Goal: Complete application form: Complete application form

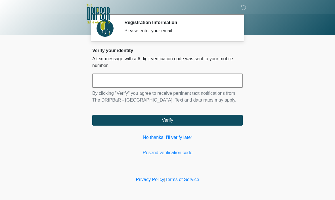
scroll to position [0, 0]
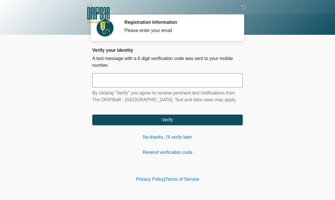
click at [164, 81] on input "text" at bounding box center [167, 81] width 150 height 14
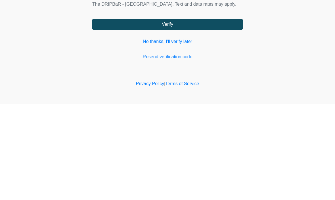
type input "******"
click at [201, 115] on button "Verify" at bounding box center [167, 120] width 150 height 11
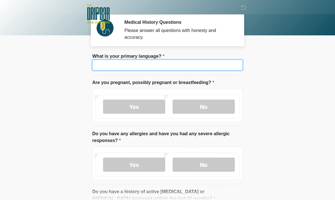
click at [173, 63] on input "What is your primary language?" at bounding box center [167, 65] width 150 height 11
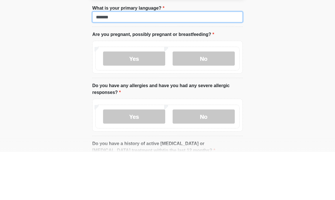
type input "*******"
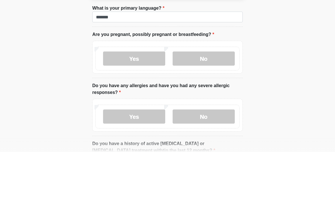
click at [220, 100] on label "No" at bounding box center [203, 107] width 62 height 14
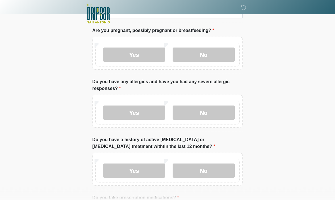
scroll to position [54, 0]
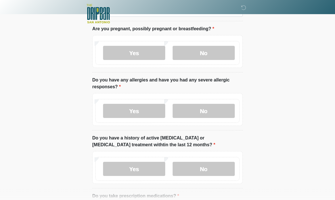
click at [218, 112] on label "No" at bounding box center [203, 111] width 62 height 14
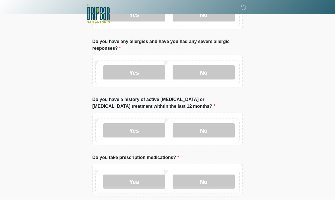
scroll to position [93, 0]
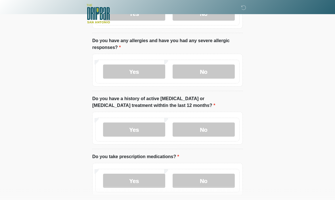
click at [219, 130] on label "No" at bounding box center [203, 130] width 62 height 14
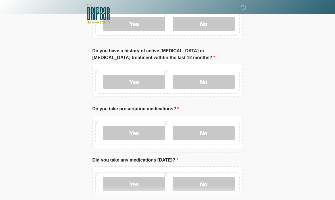
scroll to position [144, 0]
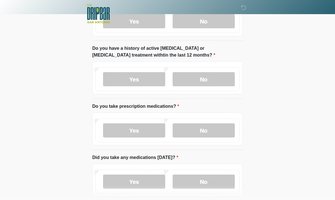
click at [223, 129] on label "No" at bounding box center [203, 131] width 62 height 14
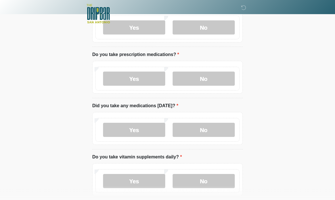
scroll to position [197, 0]
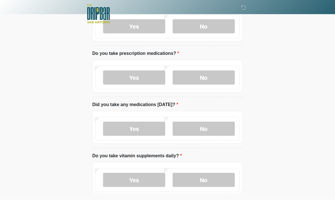
click at [220, 128] on label "No" at bounding box center [203, 129] width 62 height 14
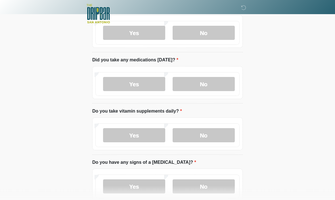
scroll to position [242, 0]
click at [145, 139] on label "Yes" at bounding box center [134, 135] width 62 height 14
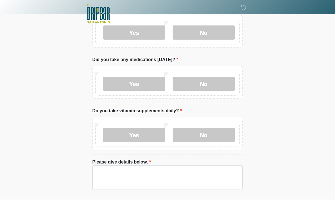
scroll to position [242, 0]
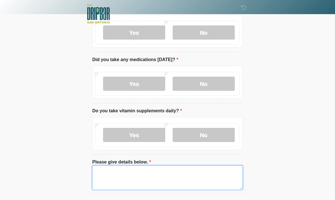
click at [170, 179] on textarea "Please give details below." at bounding box center [167, 178] width 150 height 24
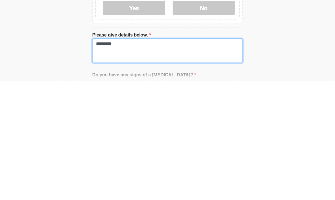
scroll to position [251, 0]
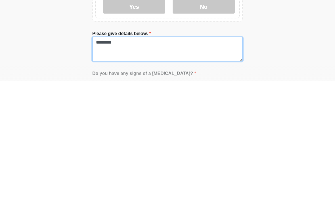
click at [156, 157] on textarea "*********" at bounding box center [167, 169] width 150 height 24
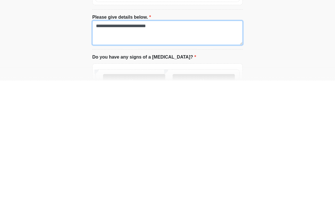
scroll to position [281, 0]
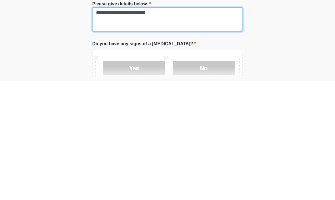
type textarea "**********"
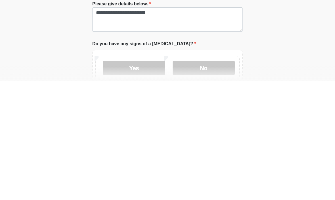
click at [202, 181] on label "No" at bounding box center [203, 188] width 62 height 14
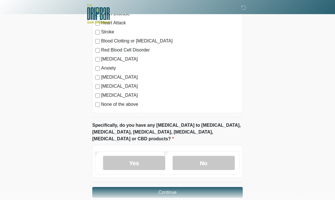
scroll to position [512, 0]
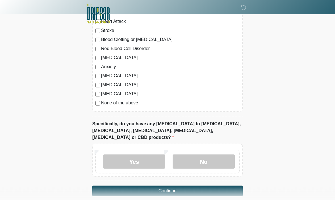
click at [223, 157] on label "No" at bounding box center [203, 162] width 62 height 14
click at [215, 186] on button "Continue" at bounding box center [167, 191] width 150 height 11
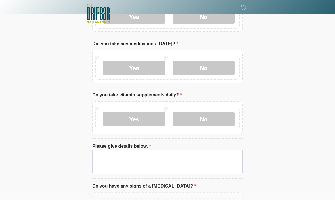
scroll to position [0, 0]
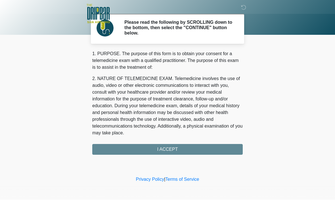
click at [180, 151] on div "1. PURPOSE. The purpose of this form is to obtain your consent for a telemedici…" at bounding box center [167, 103] width 150 height 105
click at [182, 149] on div "1. PURPOSE. The purpose of this form is to obtain your consent for a telemedici…" at bounding box center [167, 103] width 150 height 105
click at [177, 148] on div "1. PURPOSE. The purpose of this form is to obtain your consent for a telemedici…" at bounding box center [167, 103] width 150 height 105
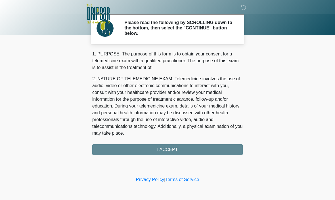
click at [173, 149] on div "1. PURPOSE. The purpose of this form is to obtain your consent for a telemedici…" at bounding box center [167, 103] width 150 height 105
click at [181, 152] on div "1. PURPOSE. The purpose of this form is to obtain your consent for a telemedici…" at bounding box center [167, 103] width 150 height 105
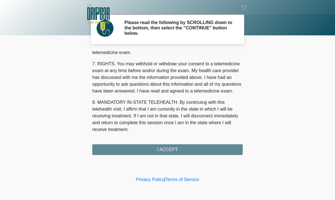
scroll to position [255, 0]
click at [174, 151] on button "I ACCEPT" at bounding box center [167, 150] width 150 height 11
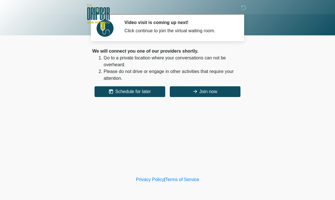
click at [210, 92] on button "Join now" at bounding box center [205, 91] width 71 height 11
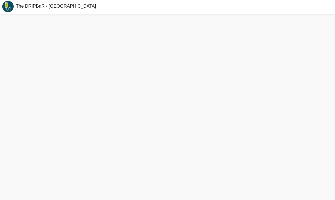
scroll to position [2, 0]
